Goal: Check status

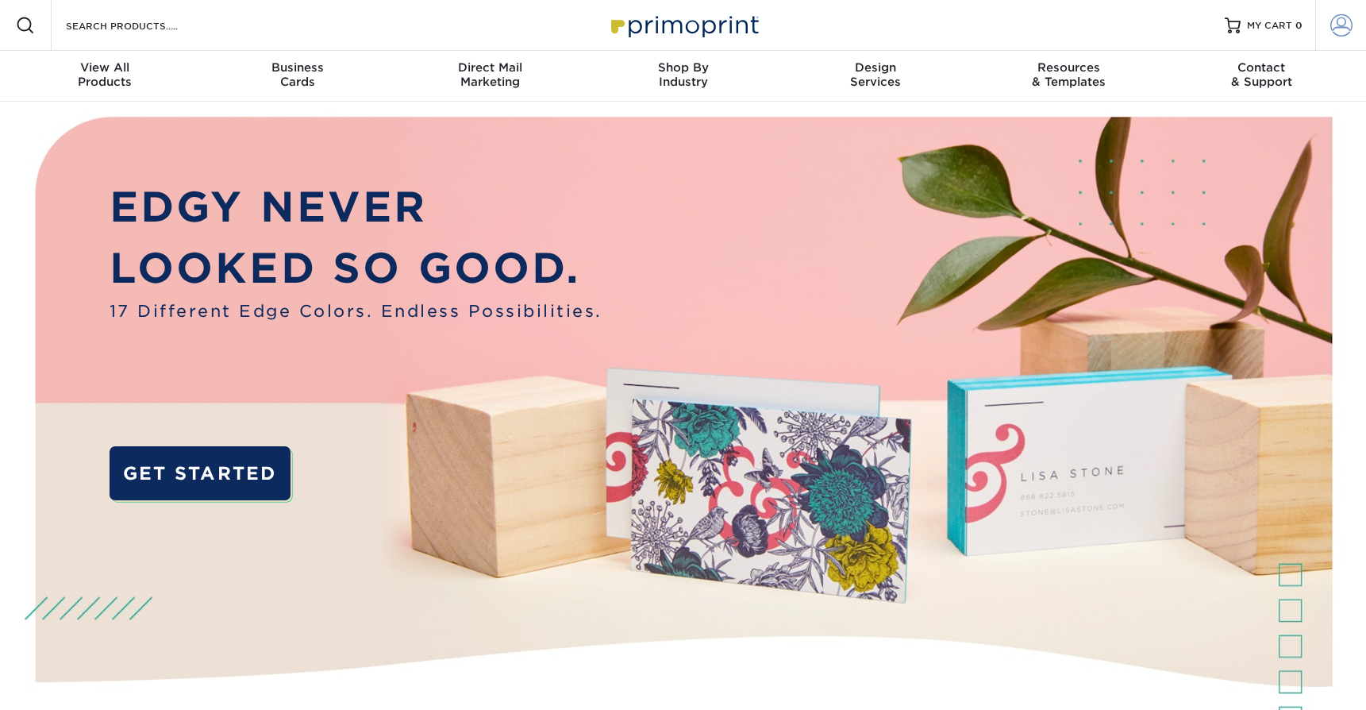
click at [1347, 21] on span at bounding box center [1342, 25] width 22 height 22
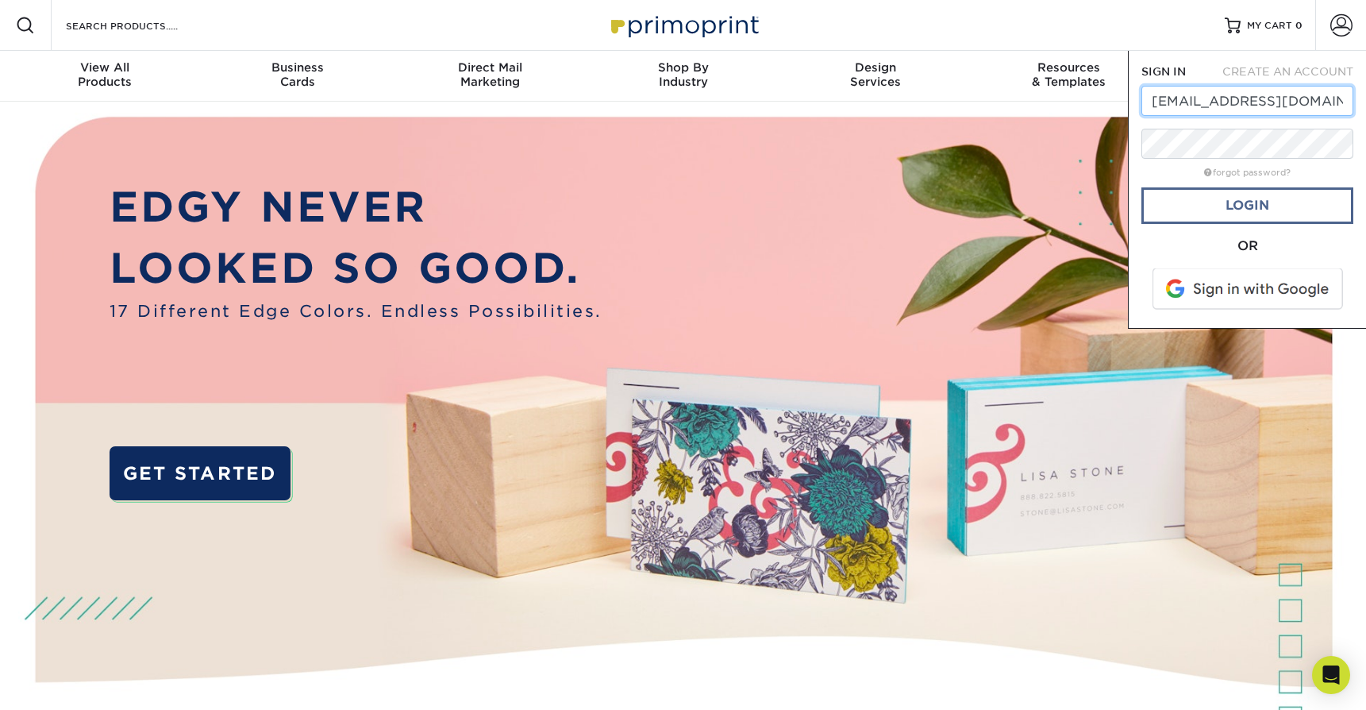
type input "[EMAIL_ADDRESS][DOMAIN_NAME]"
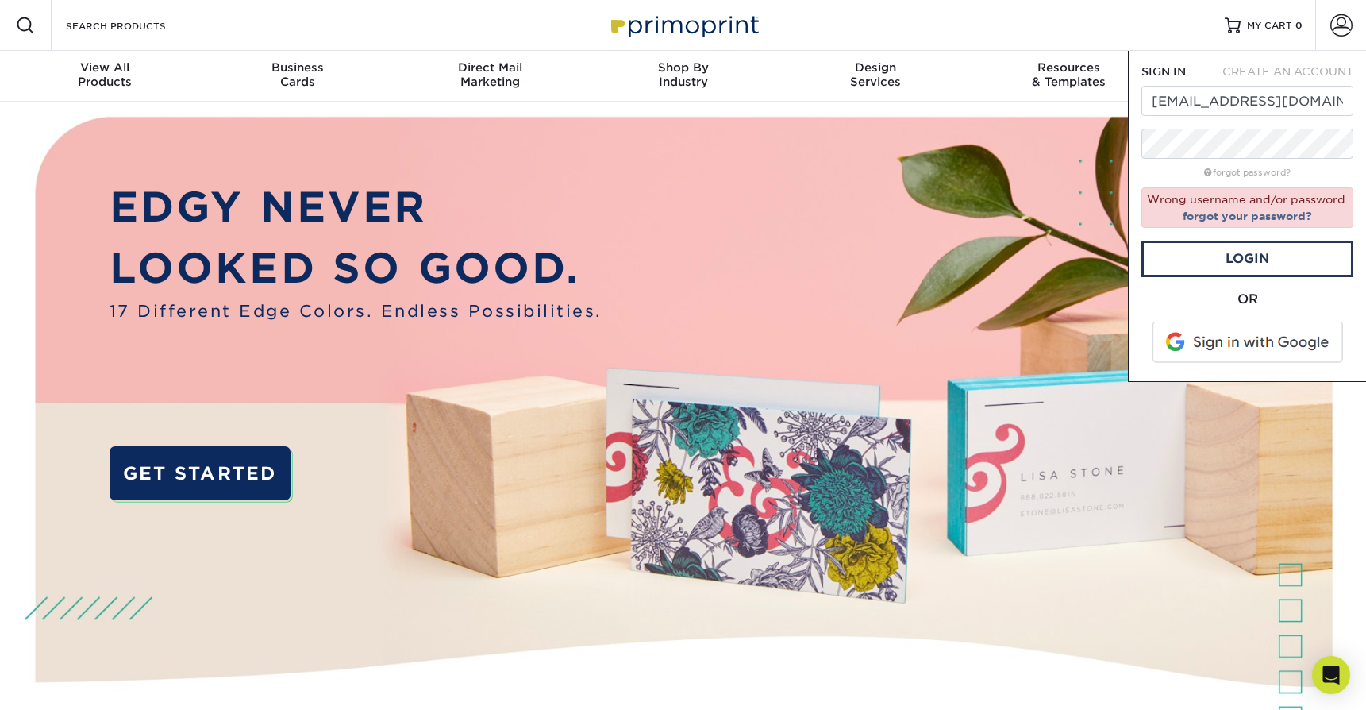
click at [1243, 334] on span at bounding box center [1249, 342] width 202 height 41
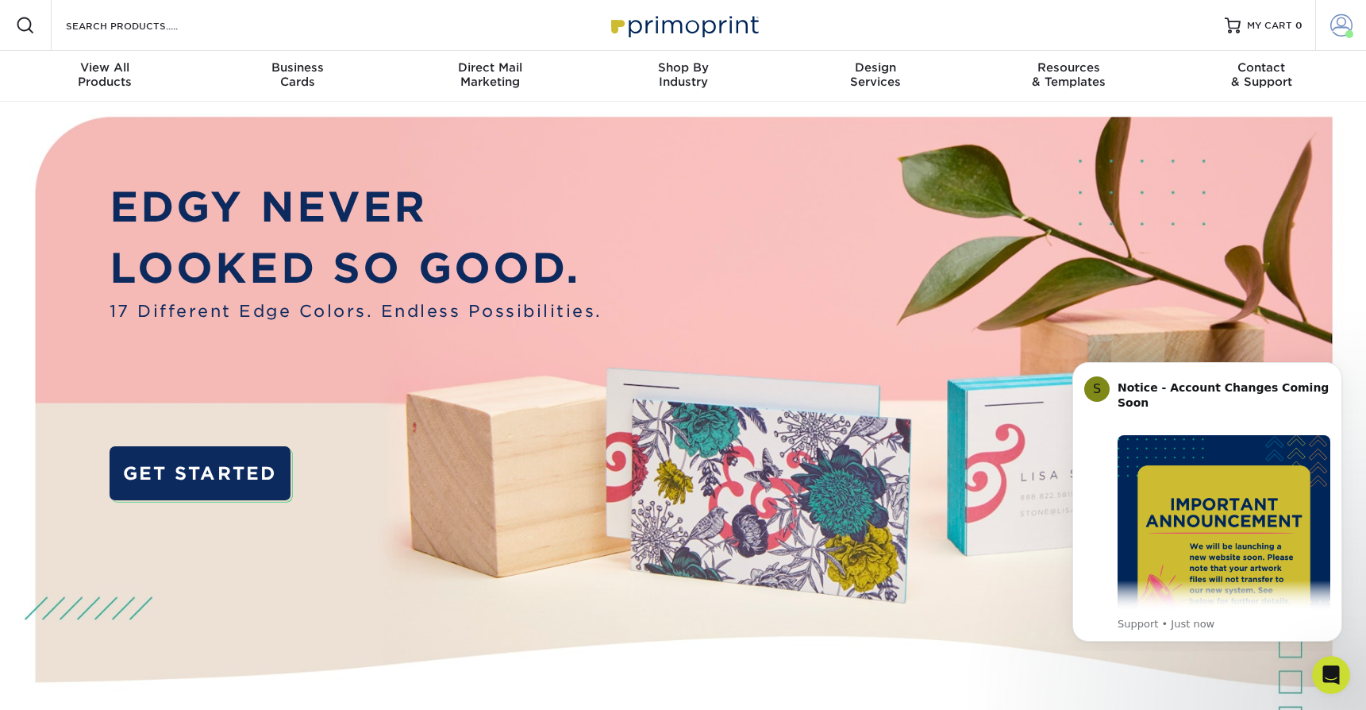
click at [1337, 22] on span at bounding box center [1342, 25] width 22 height 22
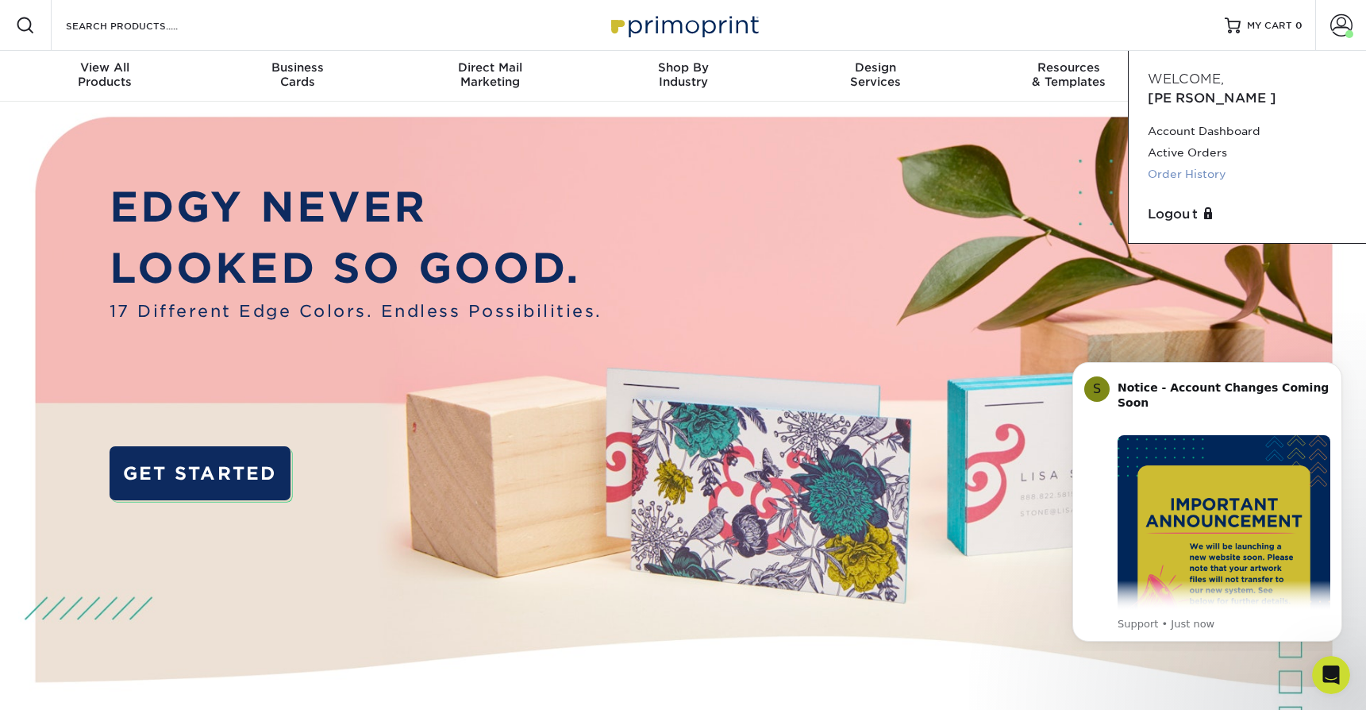
click at [1204, 164] on link "Order History" at bounding box center [1247, 174] width 199 height 21
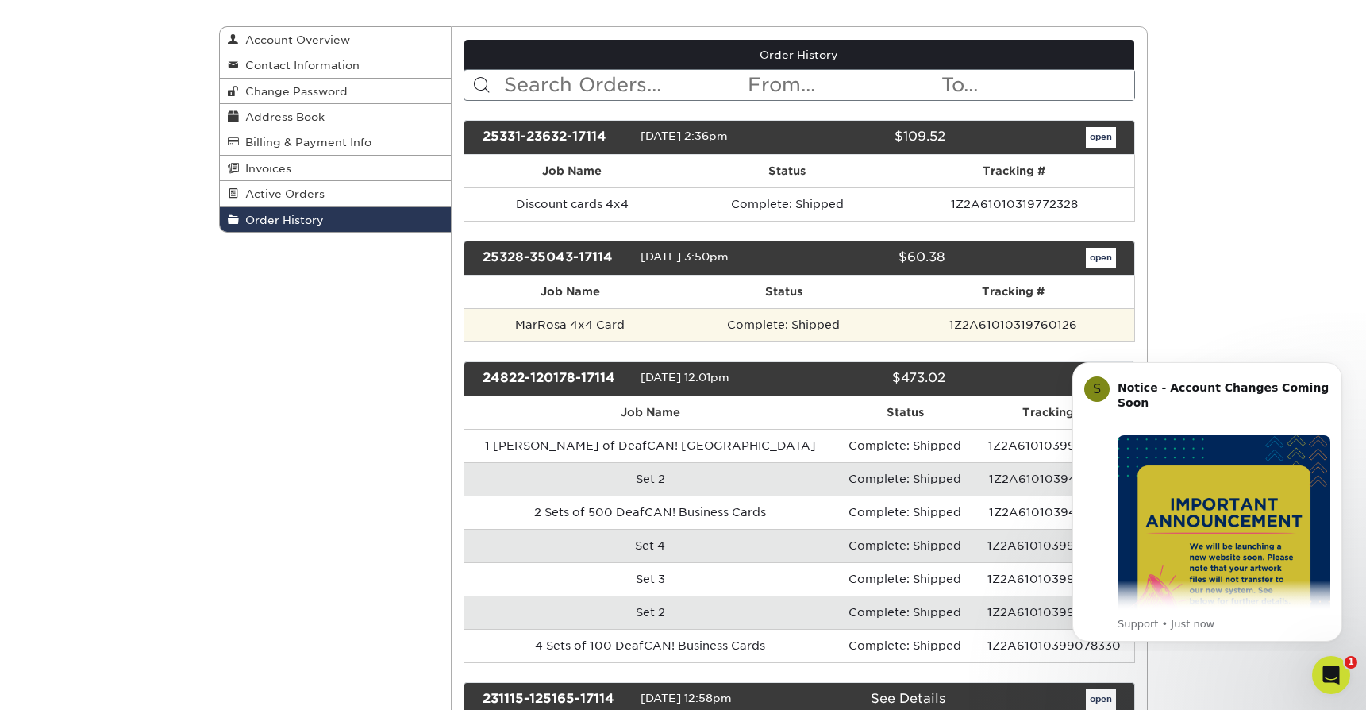
scroll to position [165, 0]
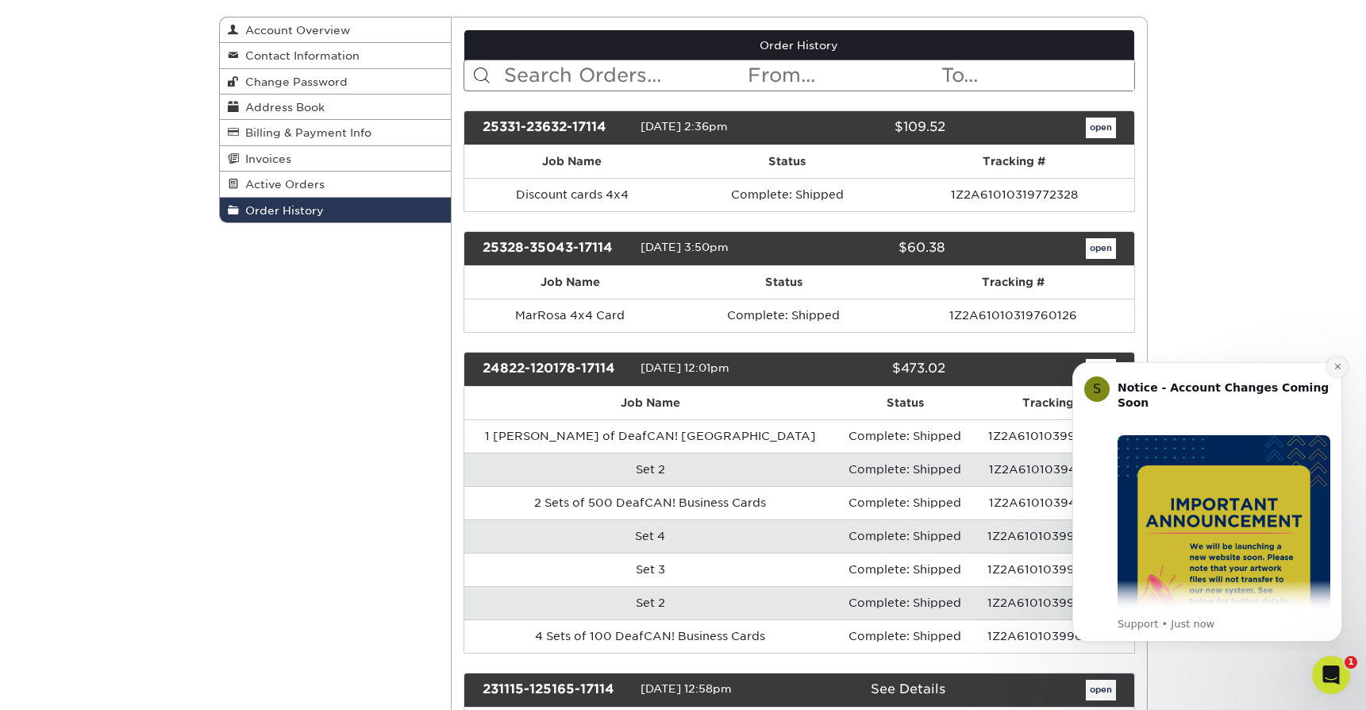
click at [1339, 364] on icon "Dismiss notification" at bounding box center [1338, 367] width 6 height 6
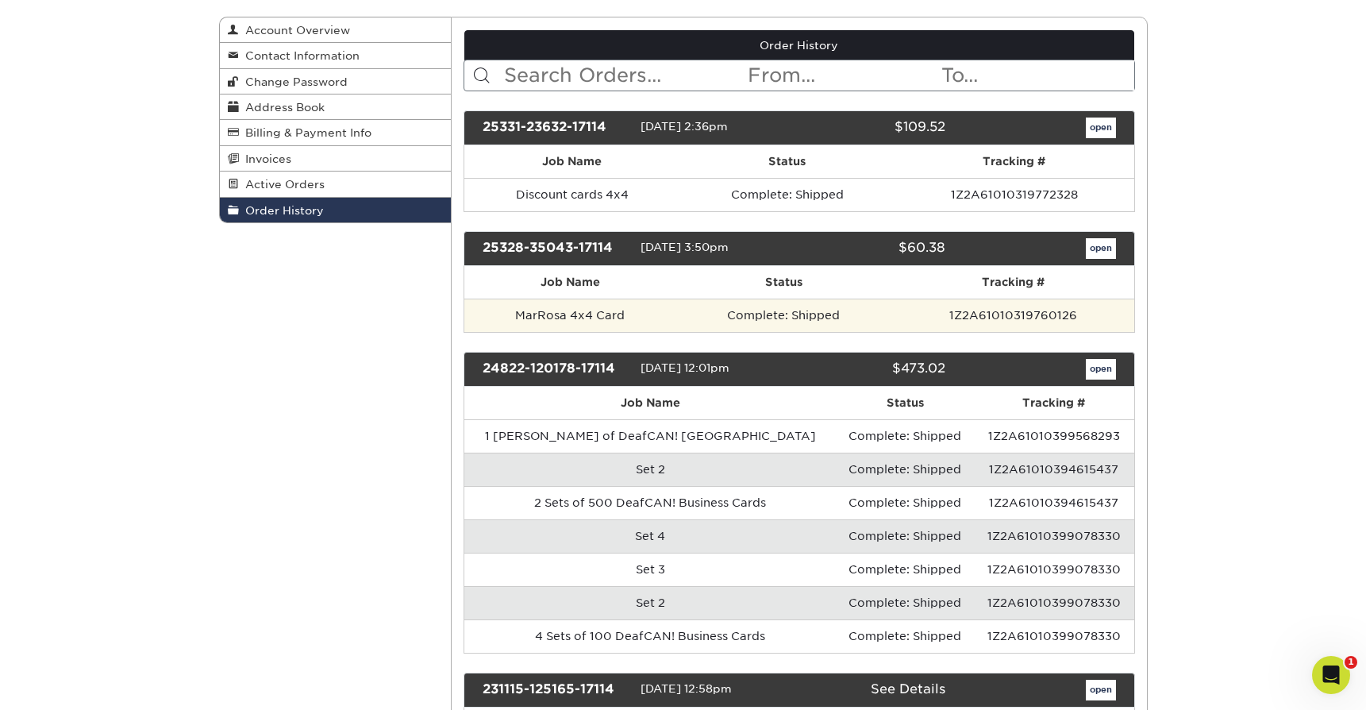
click at [588, 316] on td "MarRosa 4x4 Card" at bounding box center [569, 315] width 211 height 33
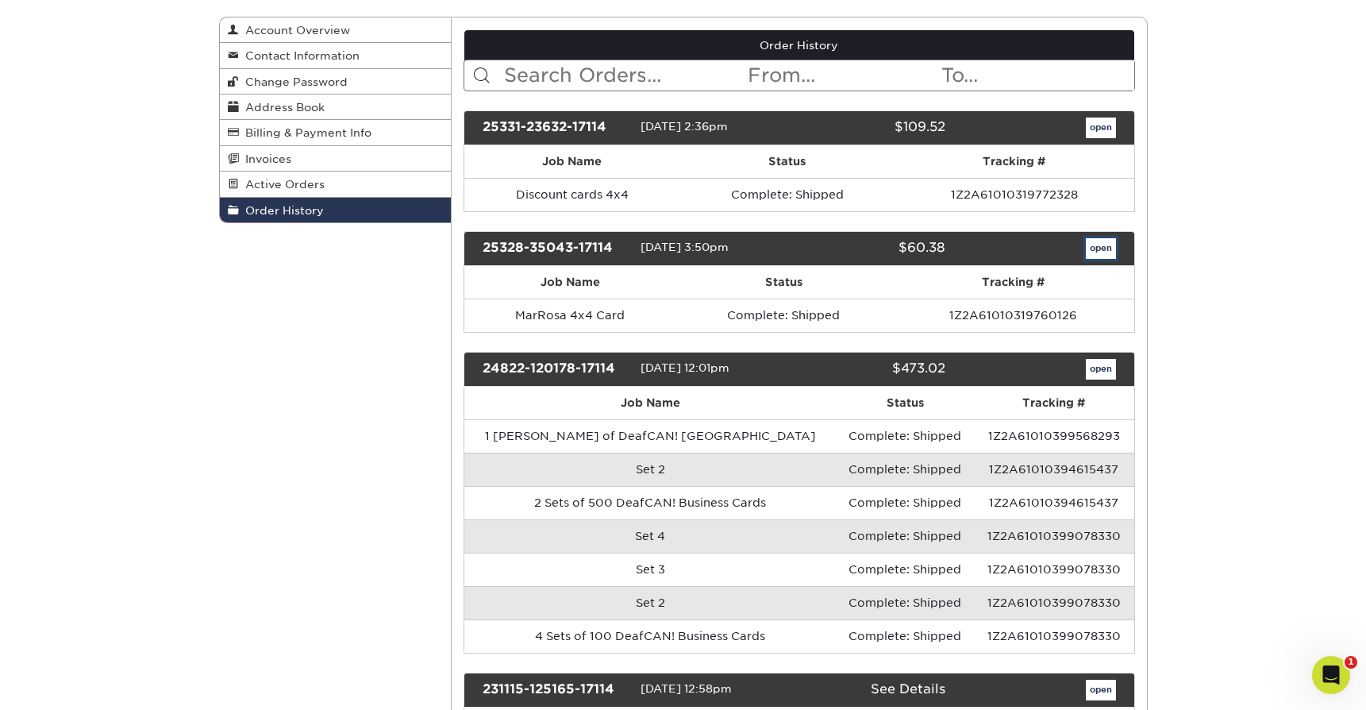
click at [1111, 252] on link "open" at bounding box center [1101, 248] width 30 height 21
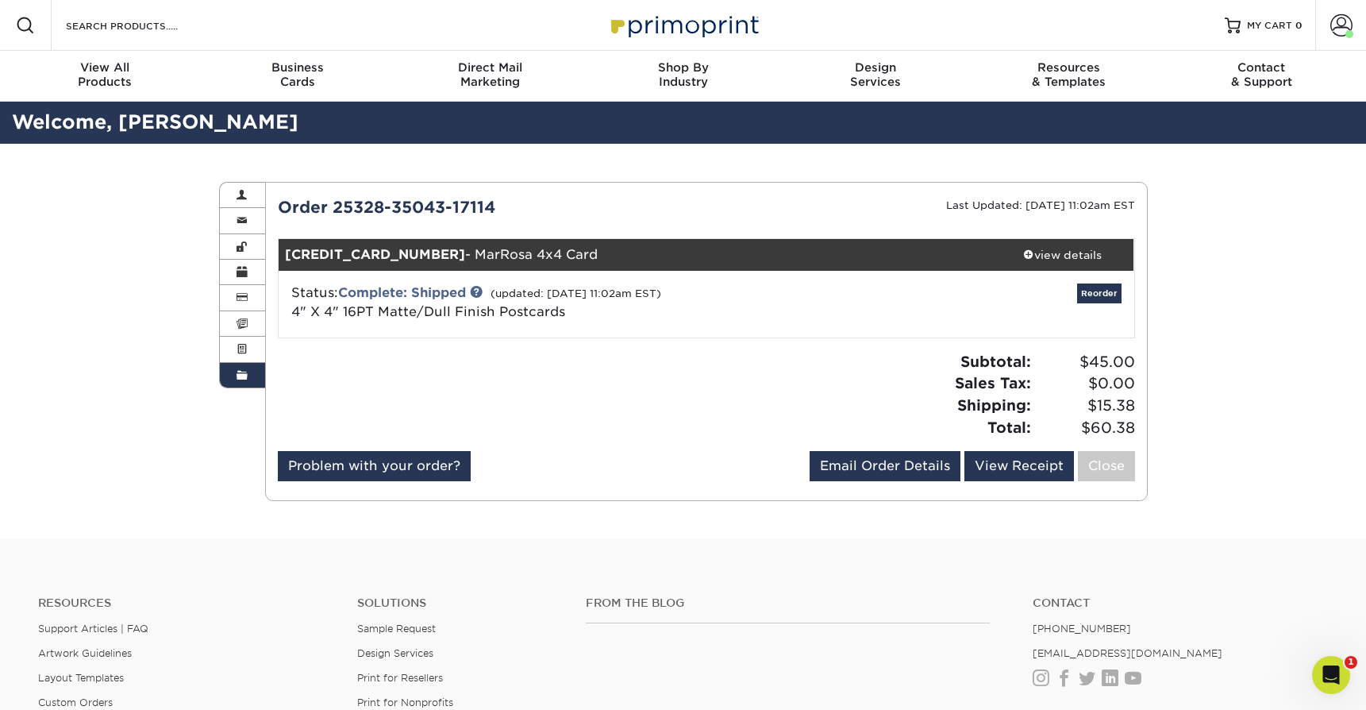
click at [536, 256] on div "25328-35043-17114-1 - MarRosa 4x4 Card" at bounding box center [635, 255] width 713 height 32
click at [536, 298] on small "(updated: [DATE] 11:02am EST)" at bounding box center [576, 293] width 171 height 12
click at [530, 315] on link "4" X 4" 16PT Matte/Dull Finish Postcards" at bounding box center [428, 311] width 274 height 15
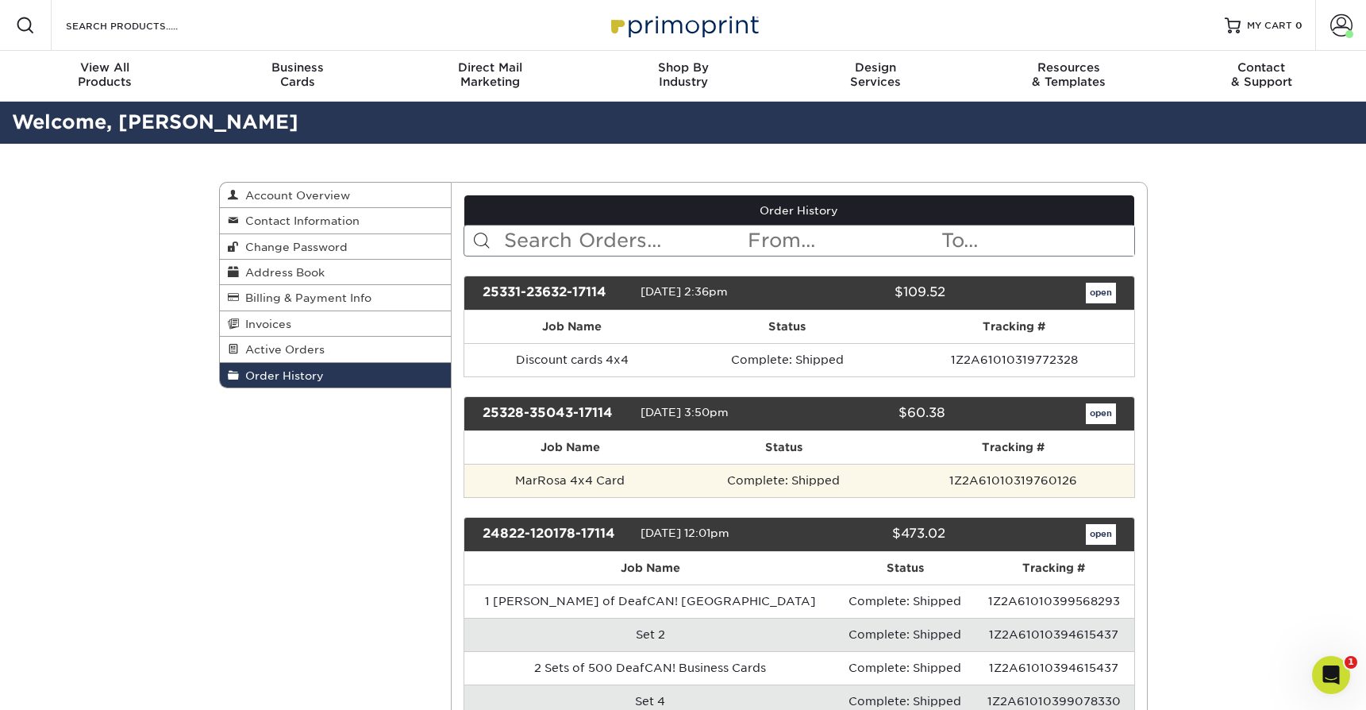
click at [599, 482] on td "MarRosa 4x4 Card" at bounding box center [569, 480] width 211 height 33
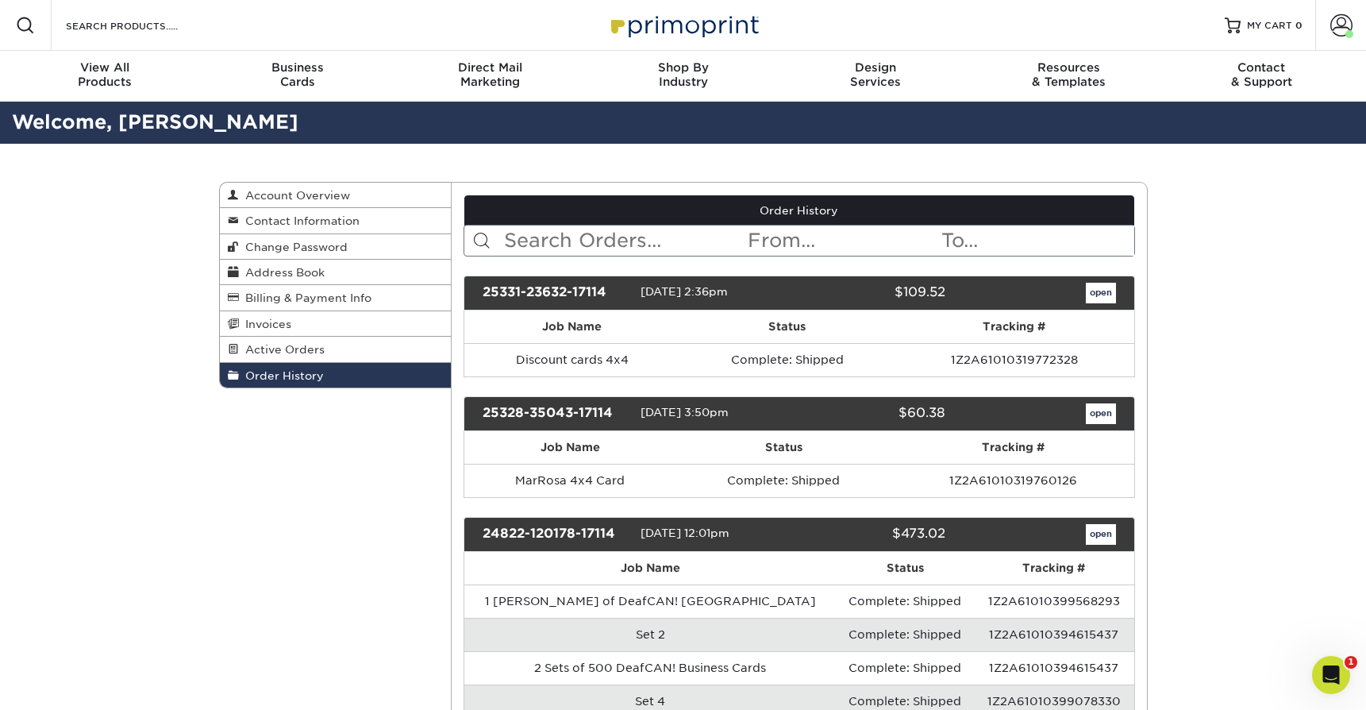
click at [584, 414] on div "25328-35043-17114" at bounding box center [556, 413] width 170 height 21
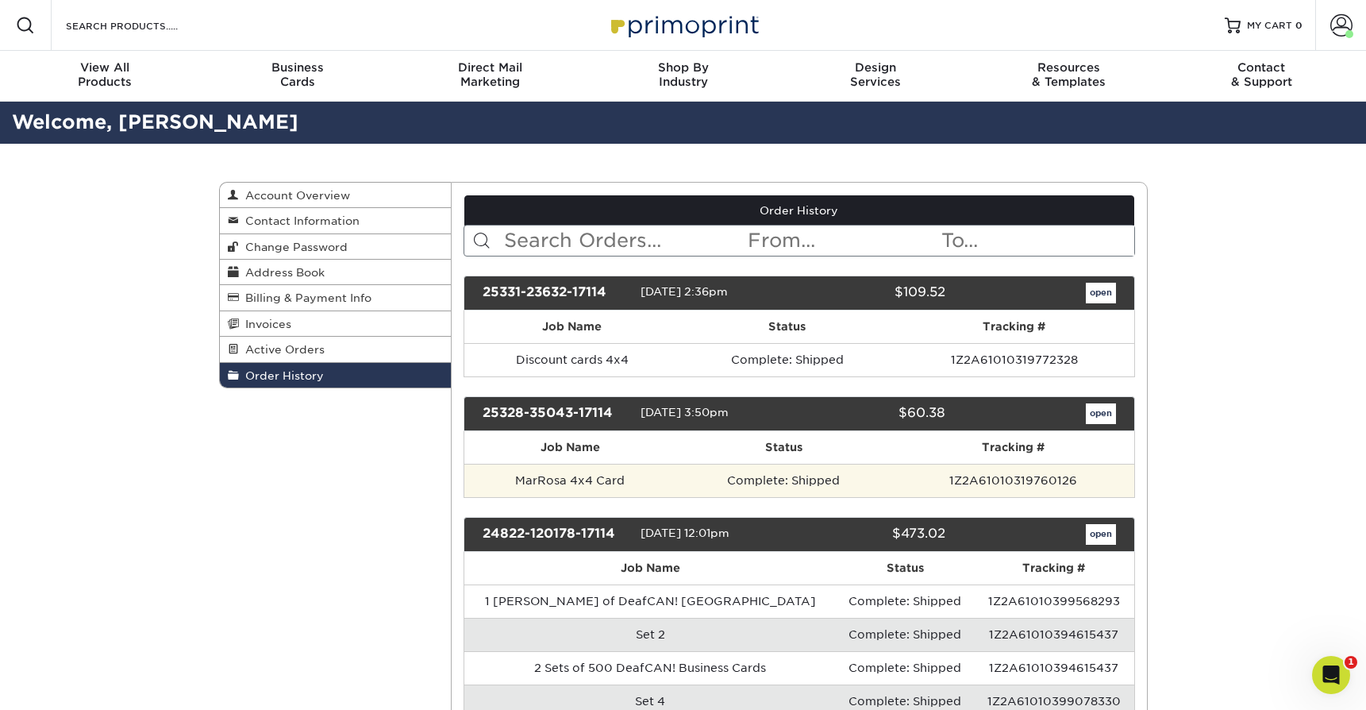
click at [584, 476] on td "MarRosa 4x4 Card" at bounding box center [569, 480] width 211 height 33
click at [598, 485] on td "MarRosa 4x4 Card" at bounding box center [569, 480] width 211 height 33
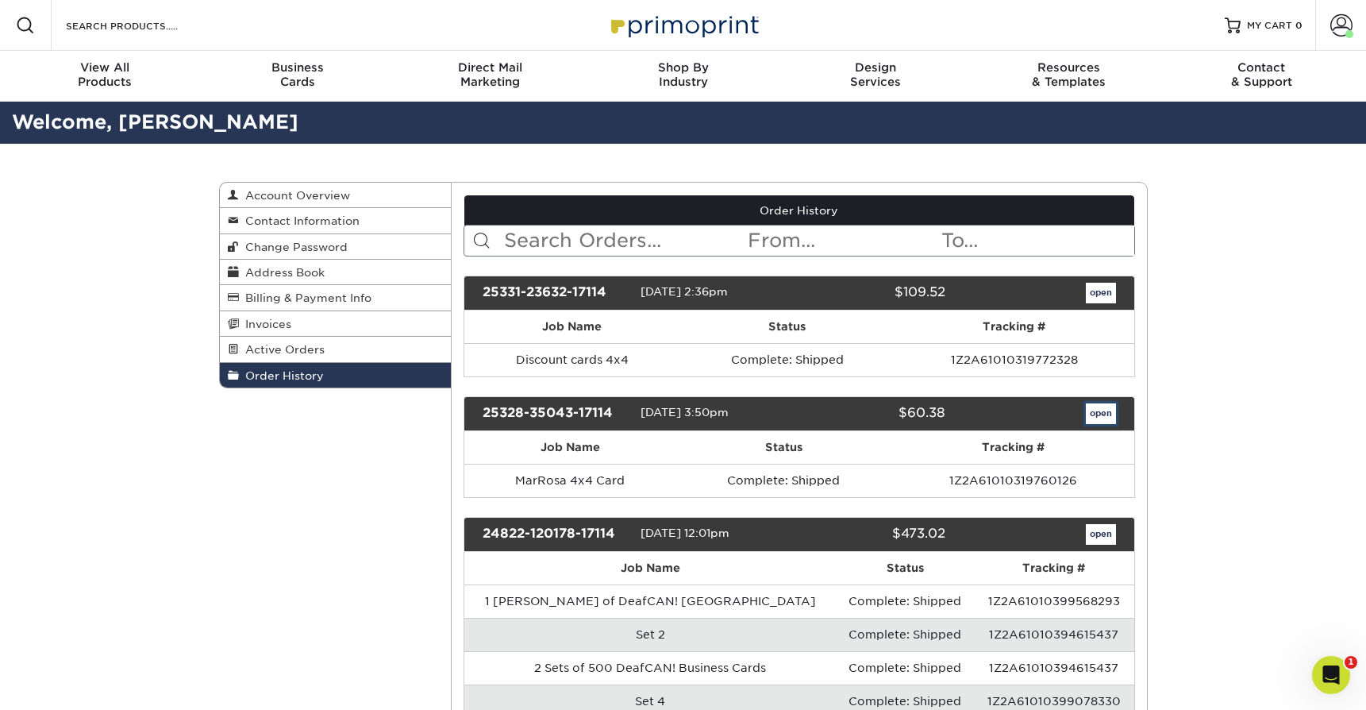
click at [1103, 422] on link "open" at bounding box center [1101, 413] width 30 height 21
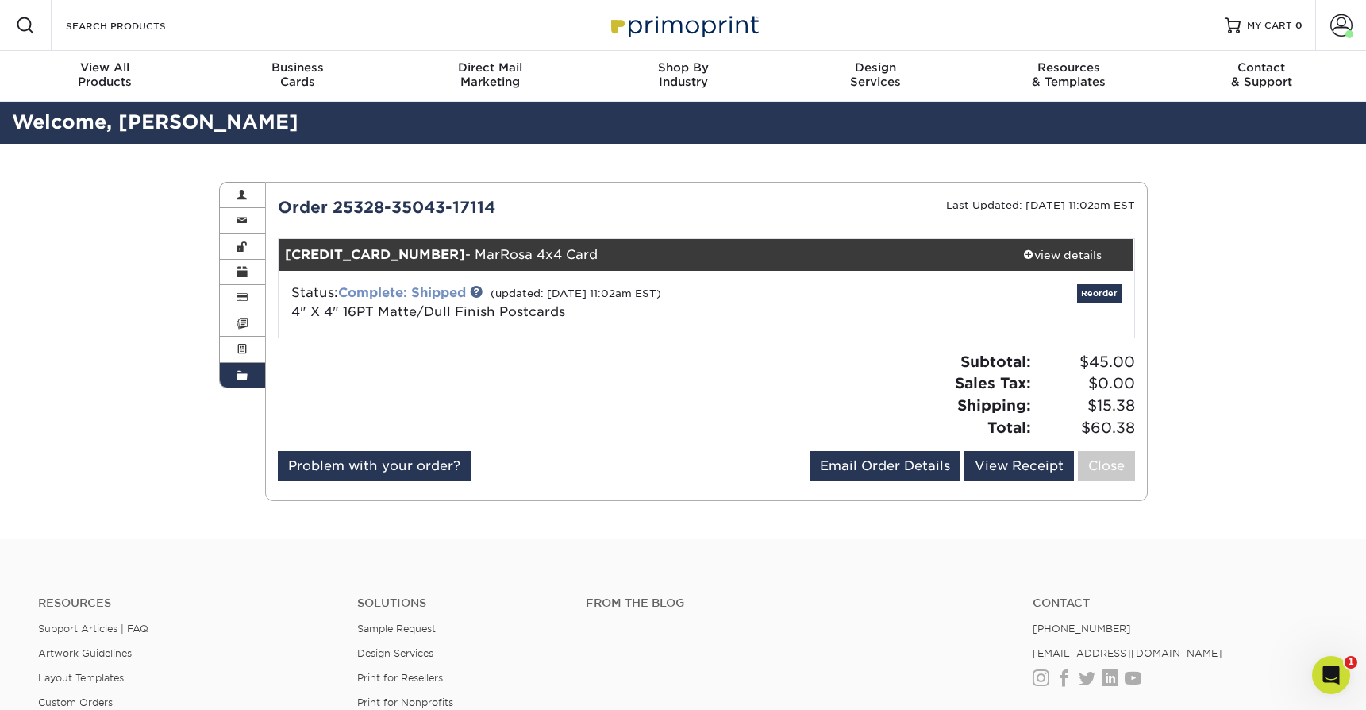
click at [351, 299] on link "Complete: Shipped" at bounding box center [402, 292] width 128 height 15
